Goal: Check status: Check status

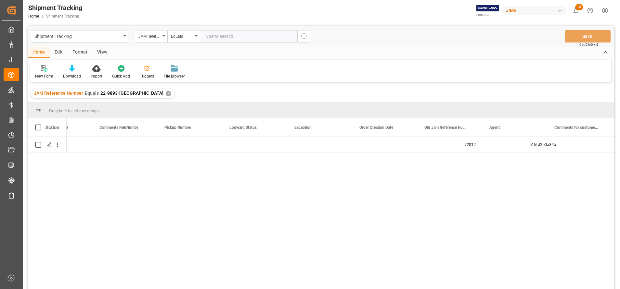
scroll to position [0, 495]
click at [266, 139] on div "In-transit" at bounding box center [253, 144] width 49 height 15
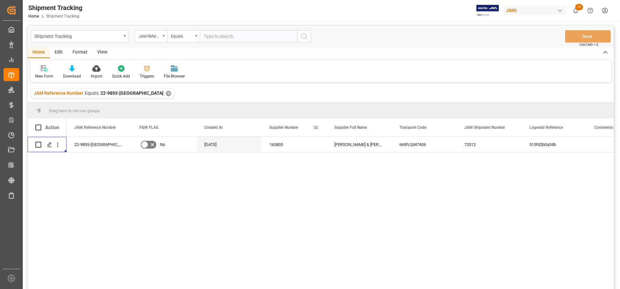
scroll to position [0, 0]
click at [366, 146] on div "[PERSON_NAME] & [PERSON_NAME] (W/T*)-" at bounding box center [358, 144] width 65 height 15
click at [166, 94] on div "✕" at bounding box center [169, 94] width 6 height 6
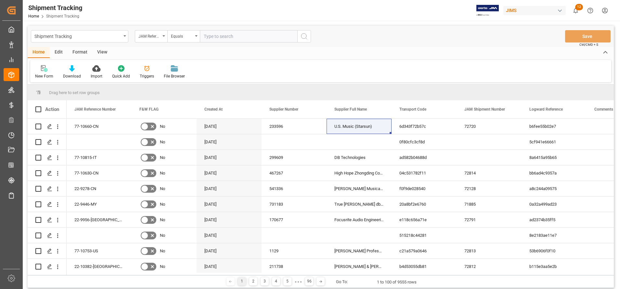
click at [272, 40] on input "text" at bounding box center [248, 36] width 97 height 12
paste input "77-10815-IT"
type input "77-10815-IT"
click at [303, 36] on icon "search button" at bounding box center [304, 36] width 8 height 8
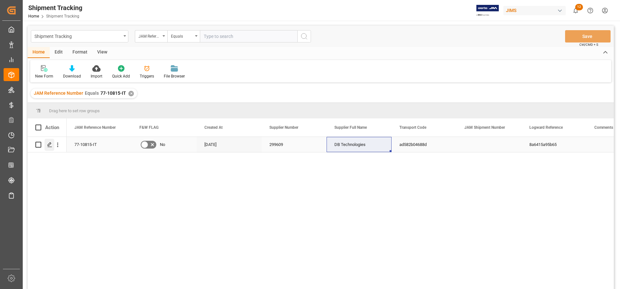
click at [52, 141] on div "Press SPACE to select this row." at bounding box center [50, 145] width 10 height 12
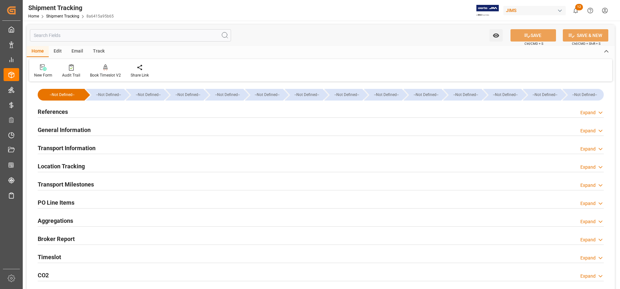
click at [77, 166] on h2 "Location Tracking" at bounding box center [61, 166] width 47 height 9
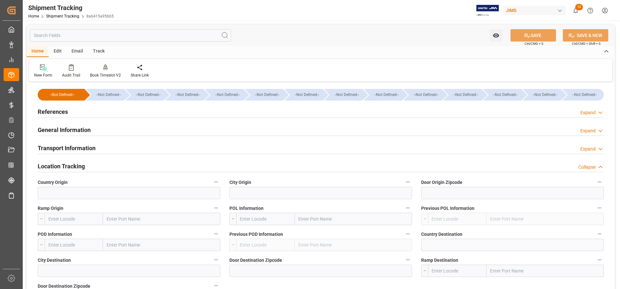
click at [77, 166] on h2 "Location Tracking" at bounding box center [61, 166] width 47 height 9
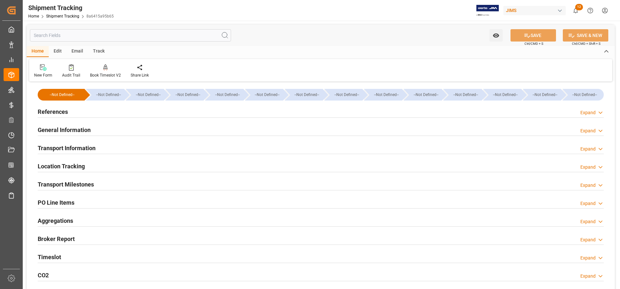
click at [86, 182] on h2 "Transport Milestones" at bounding box center [66, 184] width 56 height 9
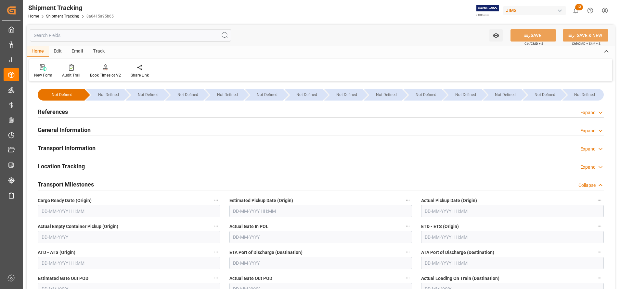
click at [91, 149] on h2 "Transport Information" at bounding box center [67, 148] width 58 height 9
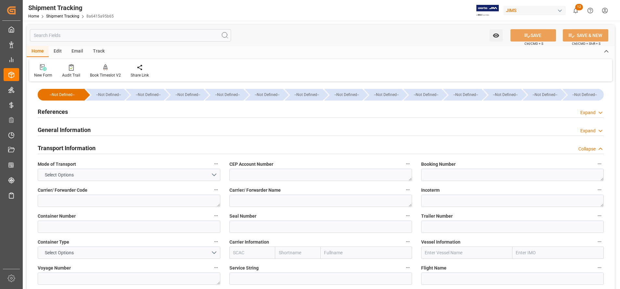
click at [91, 149] on h2 "Transport Information" at bounding box center [67, 148] width 58 height 9
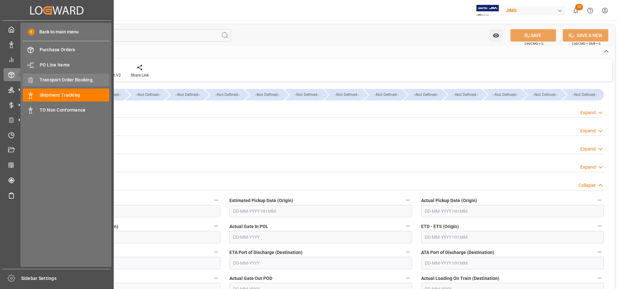
click at [71, 79] on span "Transport Order Booking" at bounding box center [75, 80] width 70 height 7
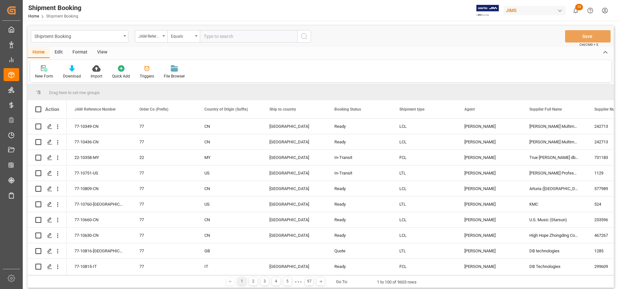
click at [252, 38] on input "text" at bounding box center [248, 36] width 97 height 12
type input "77-10815-IT"
click at [300, 38] on button "search button" at bounding box center [304, 36] width 14 height 12
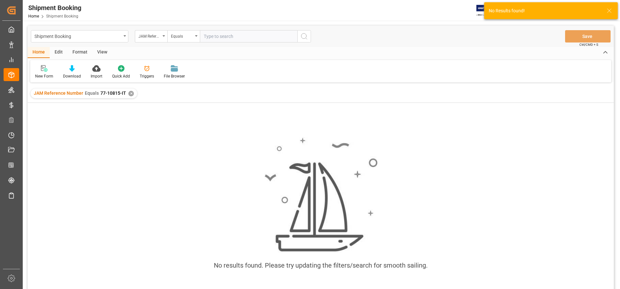
click at [243, 37] on input "text" at bounding box center [248, 36] width 97 height 12
click at [226, 36] on input "text" at bounding box center [248, 36] width 97 height 12
paste input "77-10815-IT"
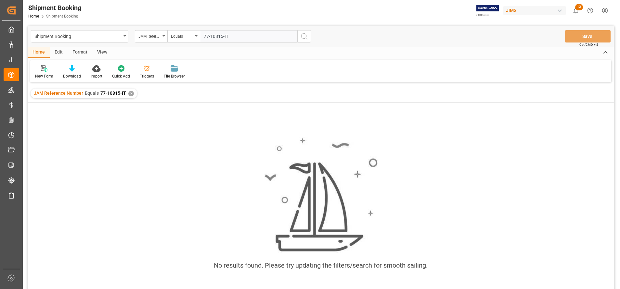
type input "77-10815-IT"
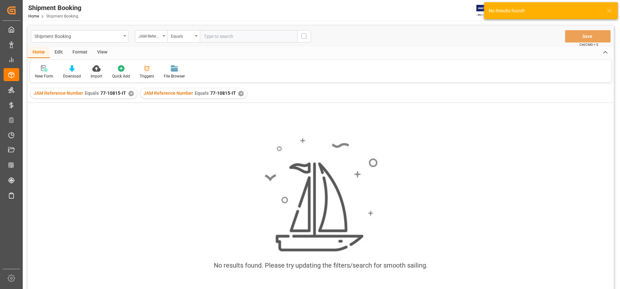
click at [130, 96] on div "✕" at bounding box center [131, 94] width 6 height 6
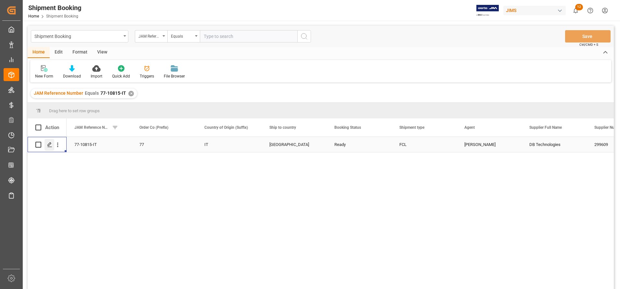
click at [46, 143] on div "Press SPACE to select this row." at bounding box center [50, 145] width 10 height 12
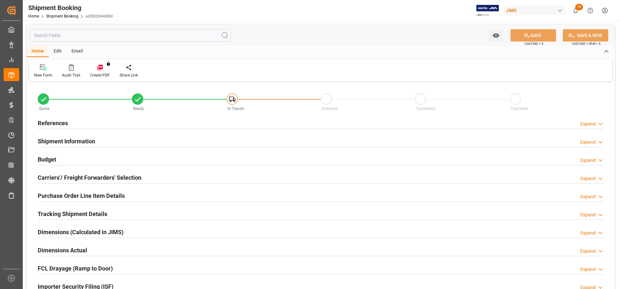
type input "1"
type input "[DATE]"
click at [51, 121] on h2 "References" at bounding box center [53, 123] width 30 height 9
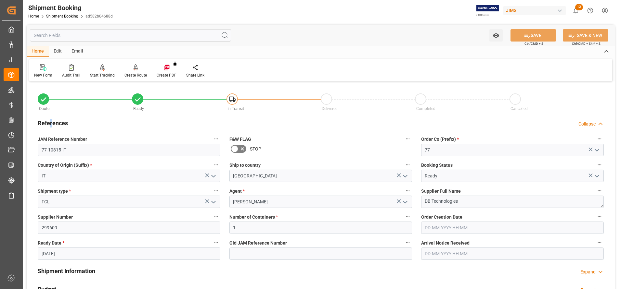
click at [51, 121] on h2 "References" at bounding box center [53, 123] width 30 height 9
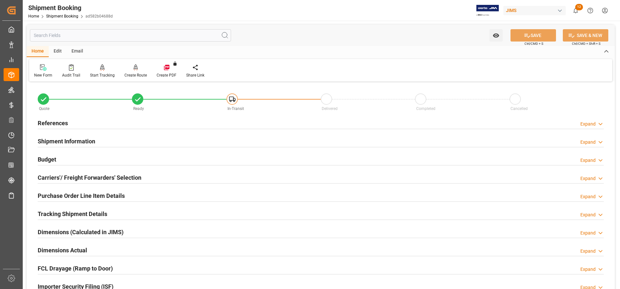
click at [60, 158] on div "Budget Expand" at bounding box center [321, 159] width 566 height 12
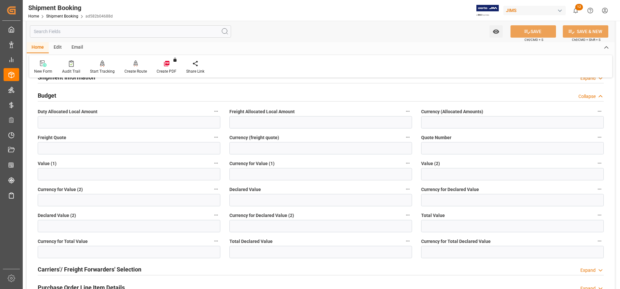
scroll to position [49, 0]
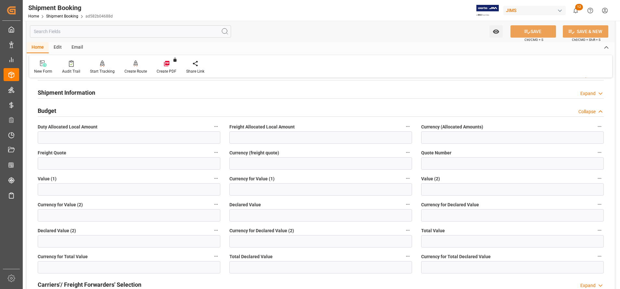
click at [46, 112] on h2 "Budget" at bounding box center [47, 111] width 19 height 9
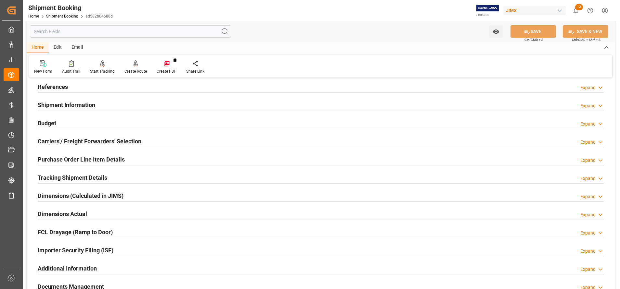
scroll to position [0, 0]
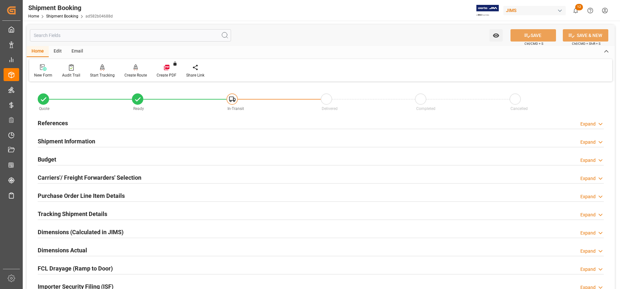
click at [107, 33] on input "text" at bounding box center [130, 35] width 201 height 12
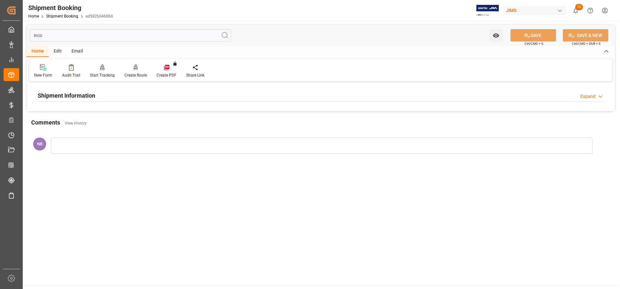
type input "inco"
click at [87, 93] on h2 "Shipment Information" at bounding box center [66, 95] width 57 height 9
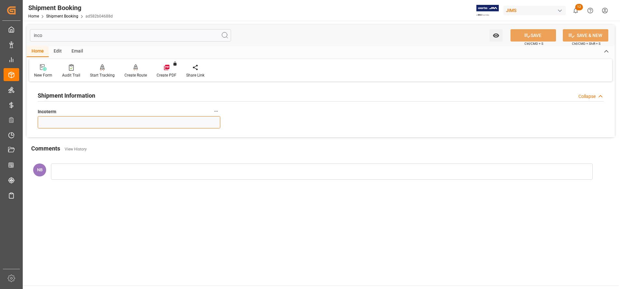
click at [176, 122] on input at bounding box center [129, 122] width 183 height 12
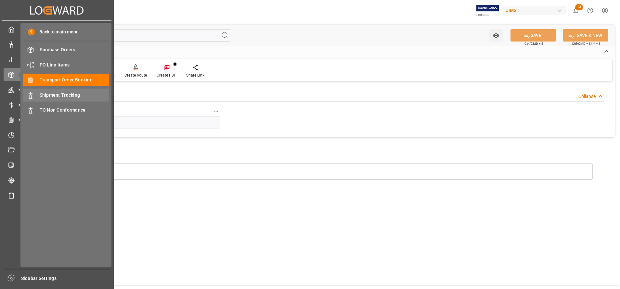
click at [72, 96] on span "Shipment Tracking" at bounding box center [75, 95] width 70 height 7
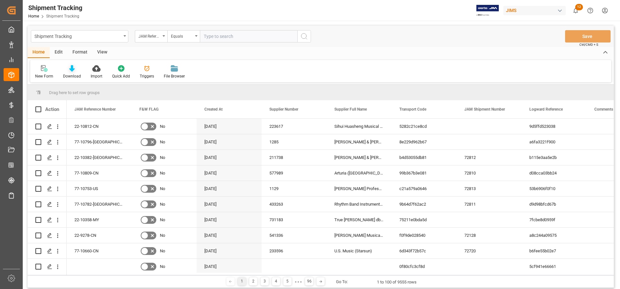
click at [67, 70] on div at bounding box center [72, 68] width 18 height 7
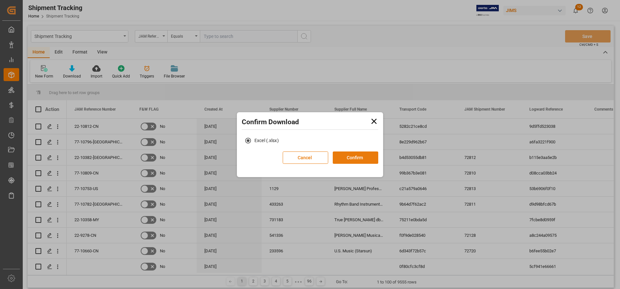
click at [355, 161] on button "Confirm" at bounding box center [355, 158] width 45 height 12
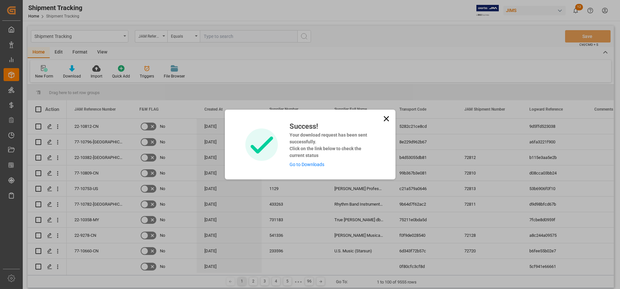
click at [320, 166] on link "Go to Downloads" at bounding box center [306, 164] width 35 height 5
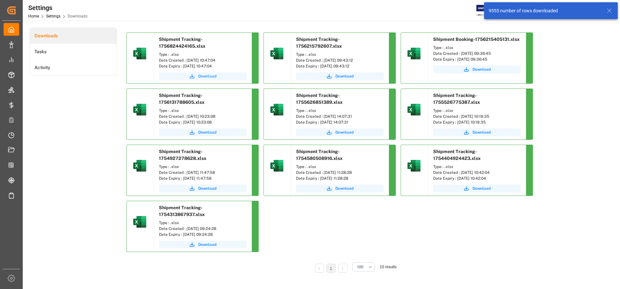
click at [209, 78] on span "Download" at bounding box center [207, 76] width 18 height 6
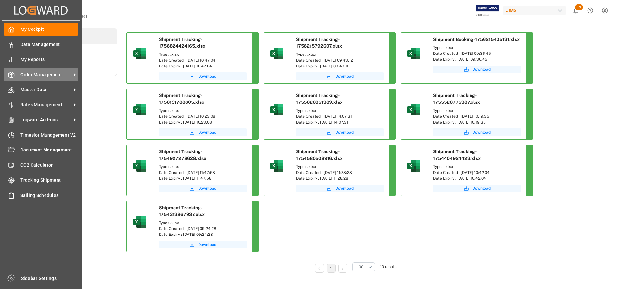
click at [32, 72] on span "Order Management" at bounding box center [45, 74] width 51 height 7
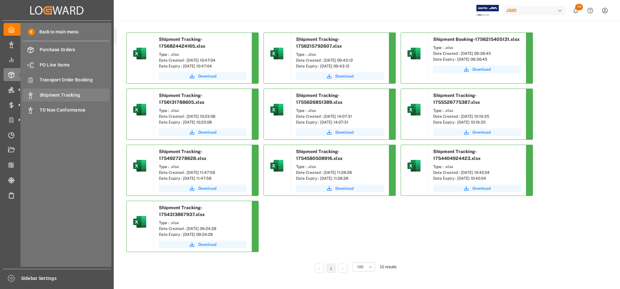
click at [69, 94] on span "Shipment Tracking" at bounding box center [75, 95] width 70 height 7
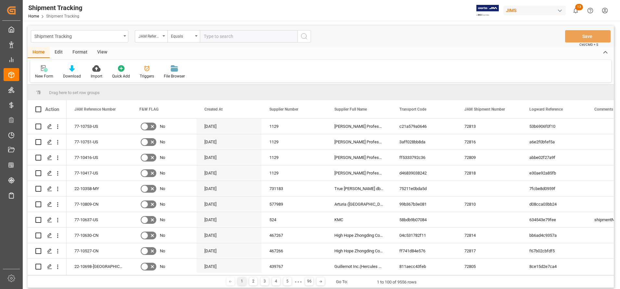
click at [281, 37] on input "text" at bounding box center [248, 36] width 97 height 12
type input "22-9997-DE"
click at [304, 38] on icon "search button" at bounding box center [304, 36] width 8 height 8
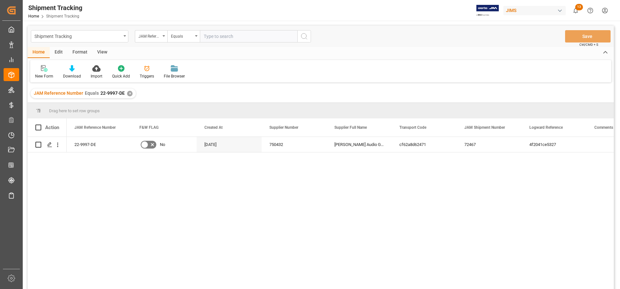
click at [101, 51] on div "View" at bounding box center [102, 52] width 20 height 11
click at [42, 71] on icon at bounding box center [41, 68] width 6 height 6
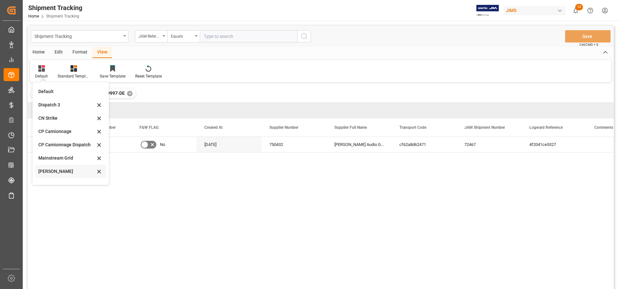
click at [70, 175] on div "Harman Grid" at bounding box center [66, 171] width 57 height 7
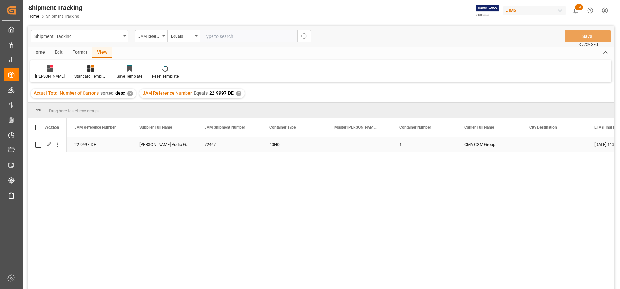
click at [343, 148] on div "Press SPACE to select this row." at bounding box center [358, 144] width 65 height 15
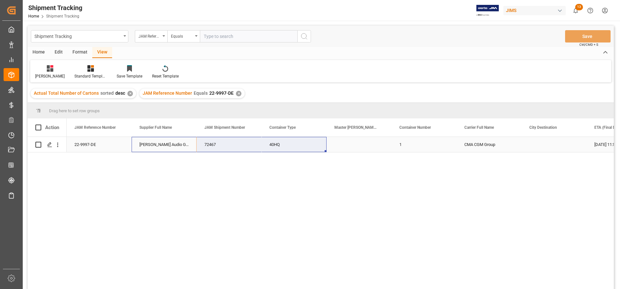
drag, startPoint x: 168, startPoint y: 143, endPoint x: 272, endPoint y: 144, distance: 104.3
click at [272, 144] on div "22-9997-DE ADAM Audio GmbH 72467 40HQ 1 CMA CGM Group 18-09-2025 11:59:00 19" at bounding box center [522, 145] width 910 height 16
drag, startPoint x: 272, startPoint y: 256, endPoint x: 241, endPoint y: 220, distance: 47.2
click at [272, 256] on div "22-9997-DE ADAM Audio GmbH 72467 40HQ 1 CMA CGM Group 18-09-2025 11:59:00 19" at bounding box center [340, 215] width 547 height 157
click at [169, 147] on div "[PERSON_NAME] Audio GmbH" at bounding box center [164, 144] width 65 height 15
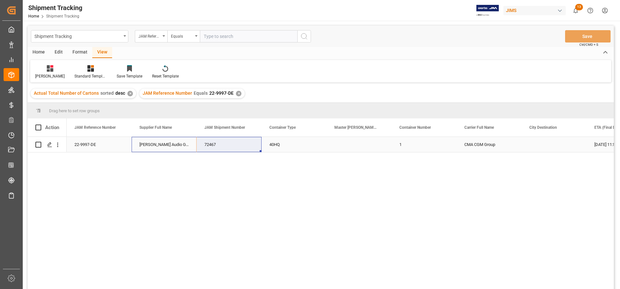
drag, startPoint x: 164, startPoint y: 143, endPoint x: 211, endPoint y: 142, distance: 46.5
click at [211, 142] on div "22-9997-DE ADAM Audio GmbH 72467 40HQ 1 CMA CGM Group 18-09-2025 11:59:00 19" at bounding box center [522, 145] width 910 height 16
click at [489, 146] on div "CMA CGM Group" at bounding box center [488, 144] width 65 height 15
click at [499, 143] on div "CMA CGM Group" at bounding box center [488, 144] width 65 height 15
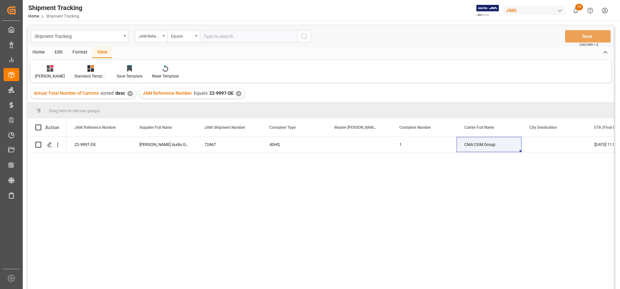
click at [365, 176] on div "22-9997-DE ADAM Audio GmbH 72467 40HQ 1 CMA CGM Group 18-09-2025 11:59:00 19" at bounding box center [340, 215] width 547 height 157
click at [491, 140] on div "CMA CGM Group" at bounding box center [488, 144] width 65 height 15
click at [87, 147] on div "22-9997-DE" at bounding box center [99, 144] width 65 height 15
click at [100, 146] on div "22-9997-DE" at bounding box center [99, 144] width 65 height 15
click at [129, 94] on div "✕" at bounding box center [130, 94] width 6 height 6
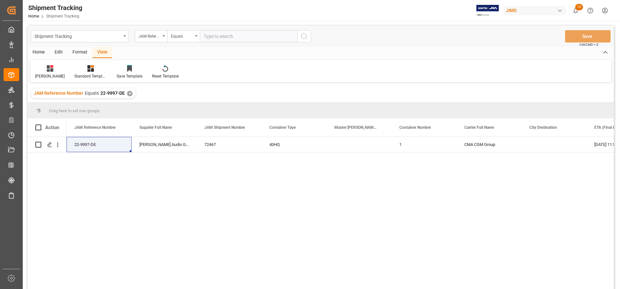
click at [129, 94] on div "✕" at bounding box center [130, 94] width 6 height 6
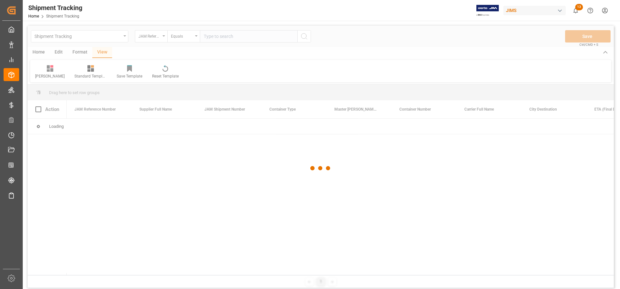
click at [253, 41] on div at bounding box center [321, 169] width 586 height 286
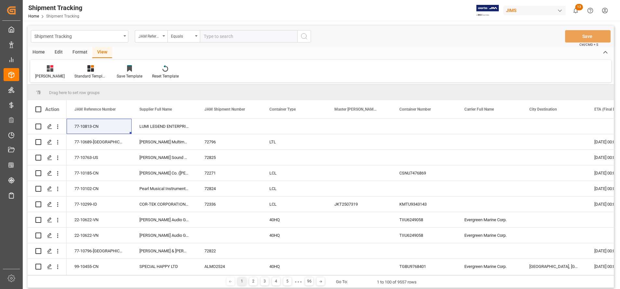
click at [253, 39] on input "text" at bounding box center [248, 36] width 97 height 12
paste input "22-10434-DE"
type input "22-10434-DE"
click at [305, 35] on icon "search button" at bounding box center [304, 36] width 8 height 8
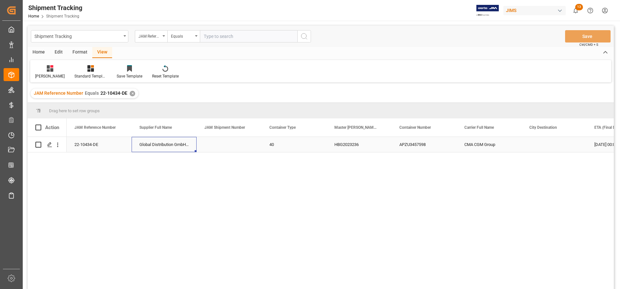
click at [168, 142] on div "Global Distribution GmbH (Reloop)(W/T*)-" at bounding box center [164, 144] width 65 height 15
click at [347, 145] on div "HBG2023236" at bounding box center [358, 144] width 65 height 15
click at [277, 142] on div "40" at bounding box center [293, 144] width 65 height 15
click at [286, 147] on button "40" at bounding box center [294, 148] width 55 height 12
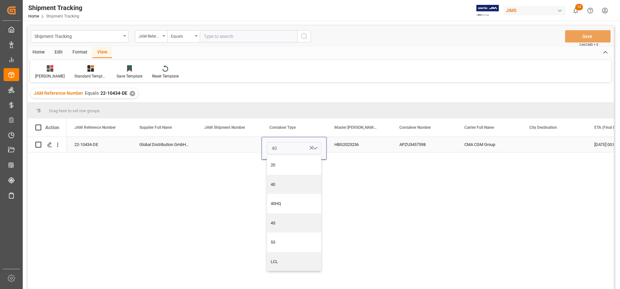
click at [286, 147] on button "40" at bounding box center [294, 148] width 55 height 12
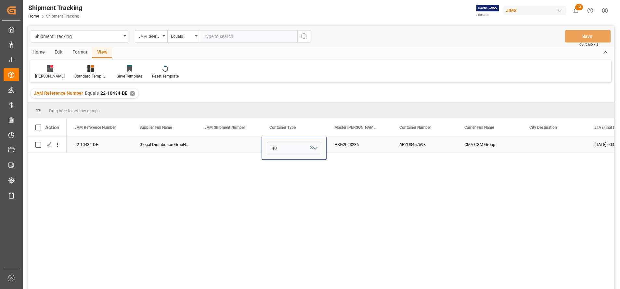
click at [287, 147] on button "40" at bounding box center [294, 148] width 55 height 12
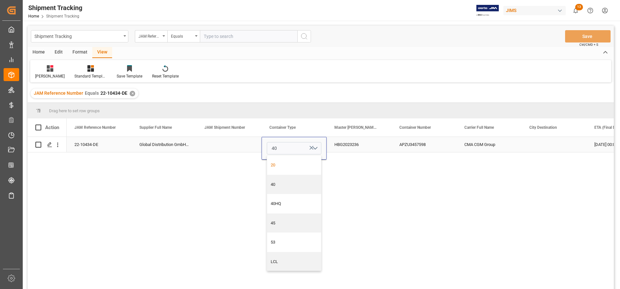
click at [286, 163] on div "20" at bounding box center [294, 165] width 47 height 6
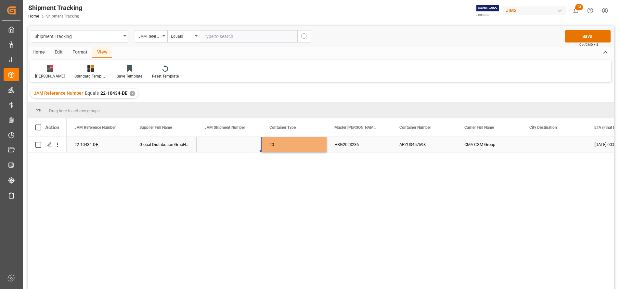
click at [226, 142] on div "Press SPACE to select this row." at bounding box center [229, 144] width 65 height 15
click at [600, 36] on button "Save" at bounding box center [587, 36] width 45 height 12
